Goal: Task Accomplishment & Management: Manage account settings

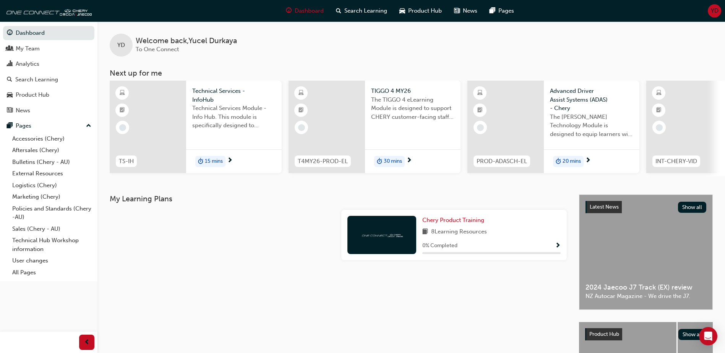
click at [716, 11] on span "YD" at bounding box center [715, 10] width 8 height 9
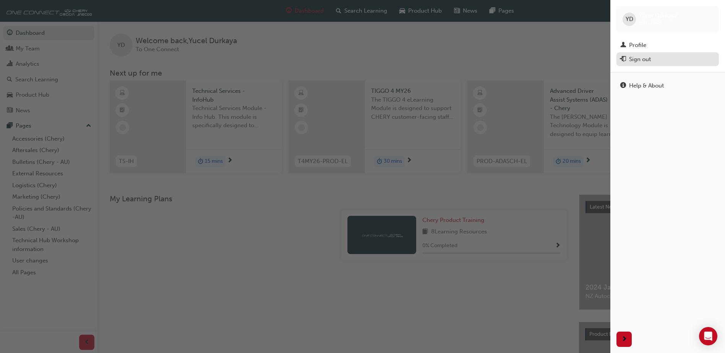
click at [641, 61] on div "Sign out" at bounding box center [640, 59] width 22 height 9
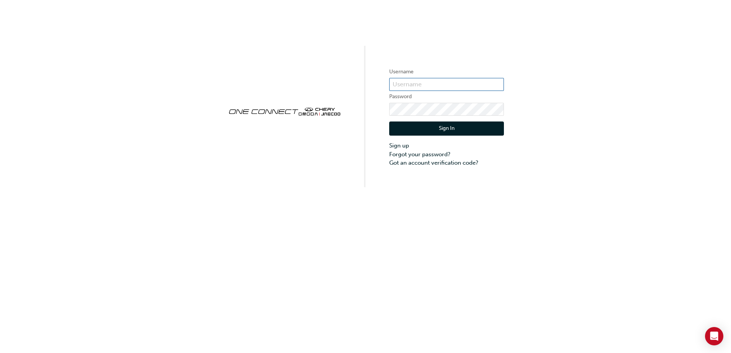
click at [471, 81] on input "text" at bounding box center [446, 84] width 115 height 13
drag, startPoint x: 455, startPoint y: 85, endPoint x: 470, endPoint y: 81, distance: 15.4
click at [455, 85] on input "text" at bounding box center [446, 84] width 115 height 13
type input "ONE00497"
click at [434, 154] on link "Forgot your password?" at bounding box center [446, 154] width 115 height 9
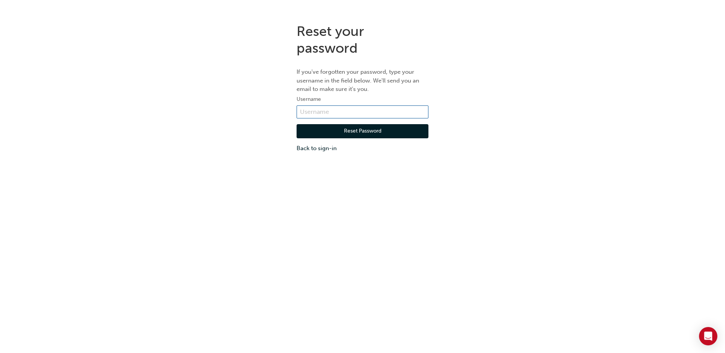
drag, startPoint x: 353, startPoint y: 112, endPoint x: 357, endPoint y: 112, distance: 4.6
click at [353, 113] on input "text" at bounding box center [363, 112] width 132 height 13
type input "ONE00497"
click button "Reset Password" at bounding box center [363, 131] width 132 height 15
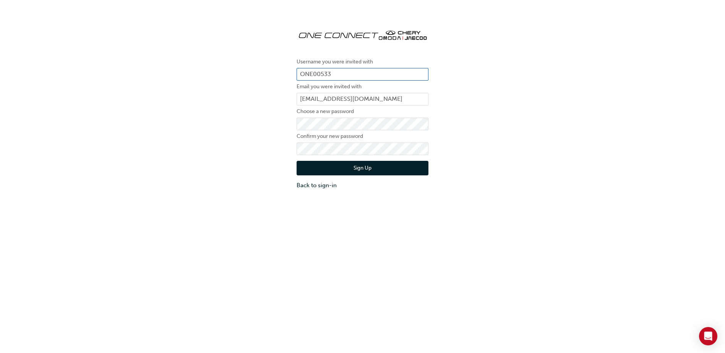
click at [352, 73] on input "ONE00533" at bounding box center [363, 74] width 132 height 13
click at [341, 76] on input "ONE004" at bounding box center [363, 74] width 132 height 13
type input "ONE00497"
click at [377, 170] on button "Sign Up" at bounding box center [363, 168] width 132 height 15
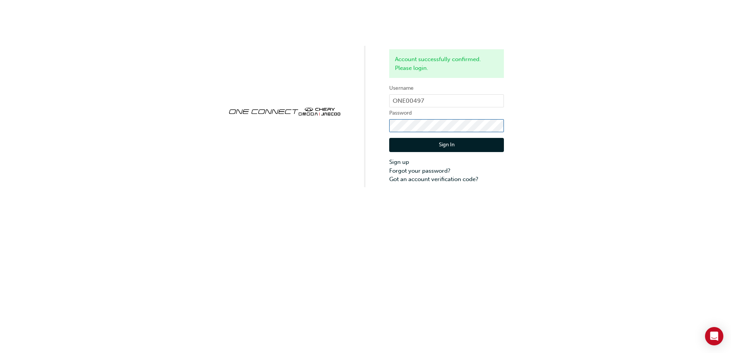
click button "Sign In" at bounding box center [446, 145] width 115 height 15
